Goal: Task Accomplishment & Management: Use online tool/utility

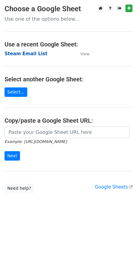
click at [31, 56] on strong "Steam Email List" at bounding box center [26, 53] width 43 height 5
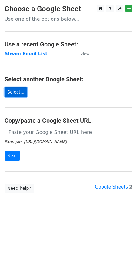
click at [16, 91] on link "Select..." at bounding box center [16, 92] width 23 height 9
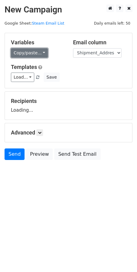
click at [42, 53] on link "Copy/paste..." at bounding box center [29, 52] width 37 height 9
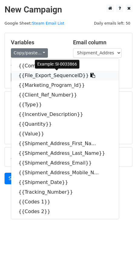
click at [91, 75] on icon at bounding box center [93, 75] width 5 height 5
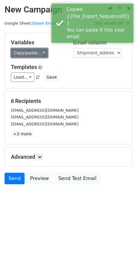
click at [40, 53] on link "Copy/paste..." at bounding box center [29, 52] width 37 height 9
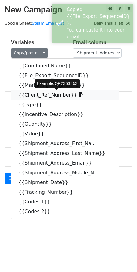
click at [79, 96] on icon at bounding box center [81, 94] width 5 height 5
